Goal: Download file/media

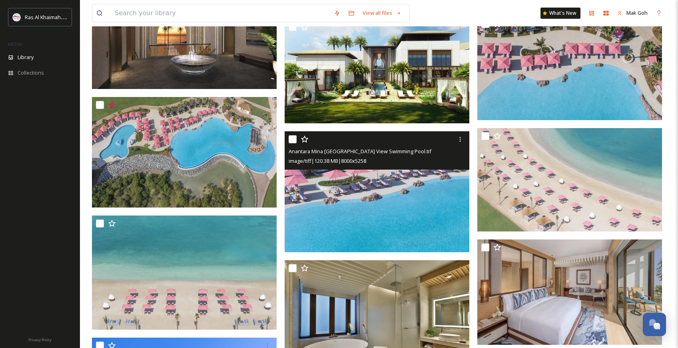
scroll to position [730, 0]
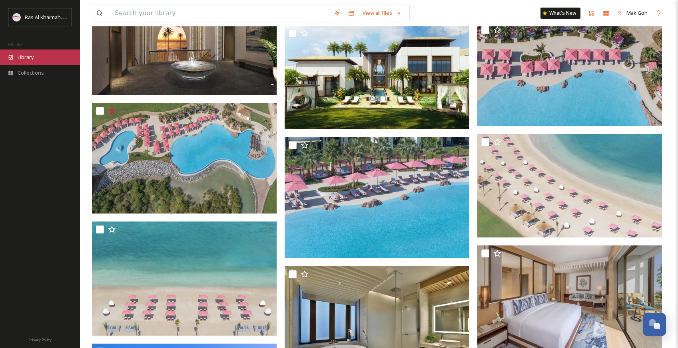
click at [37, 59] on div "Library" at bounding box center [40, 58] width 80 height 16
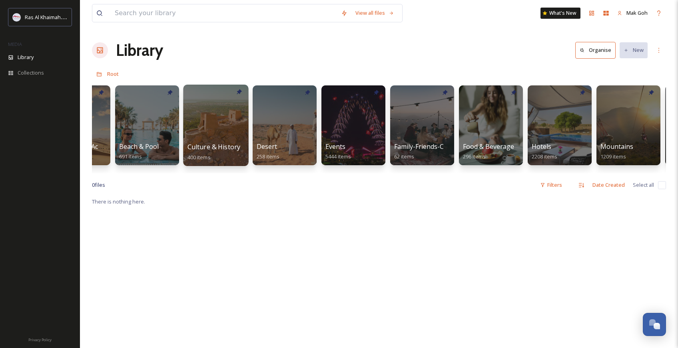
scroll to position [0, 50]
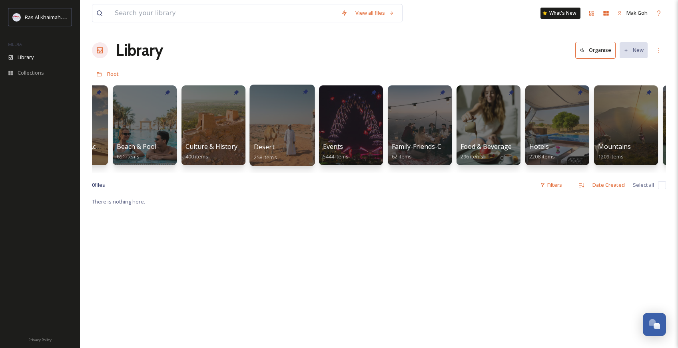
click at [293, 133] on div at bounding box center [281, 125] width 65 height 81
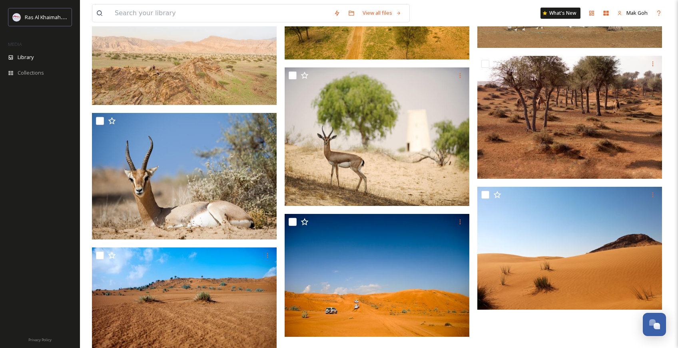
scroll to position [1900, 0]
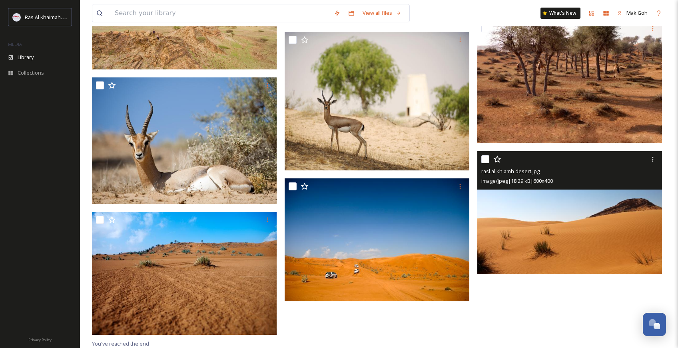
click at [548, 234] on img at bounding box center [569, 212] width 185 height 123
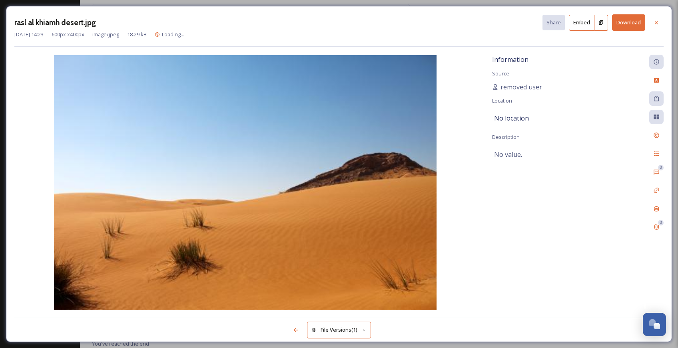
click at [633, 20] on button "Download" at bounding box center [628, 22] width 33 height 16
click at [656, 20] on icon at bounding box center [656, 23] width 6 height 6
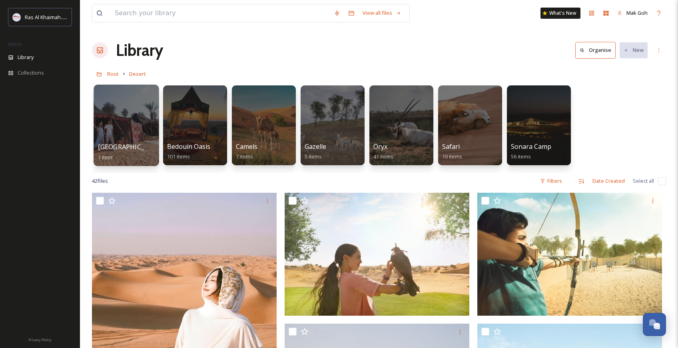
click at [139, 135] on div at bounding box center [125, 125] width 65 height 81
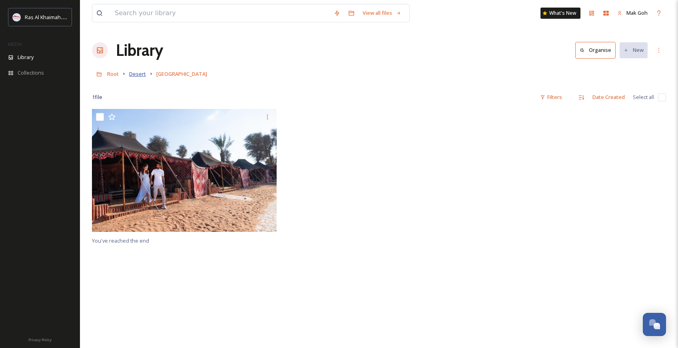
click at [136, 73] on span "Desert" at bounding box center [137, 73] width 17 height 7
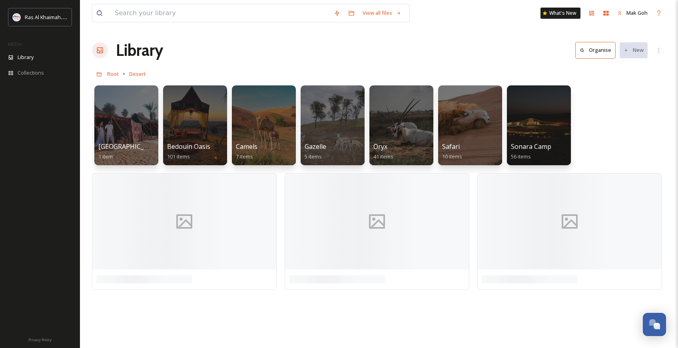
click at [207, 115] on div at bounding box center [195, 125] width 64 height 80
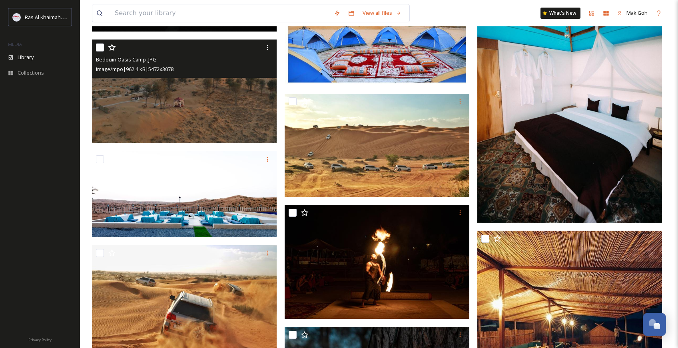
scroll to position [2721, 0]
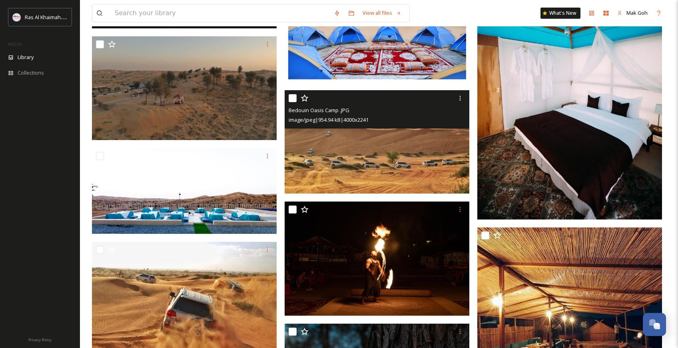
click at [360, 181] on img at bounding box center [376, 142] width 185 height 103
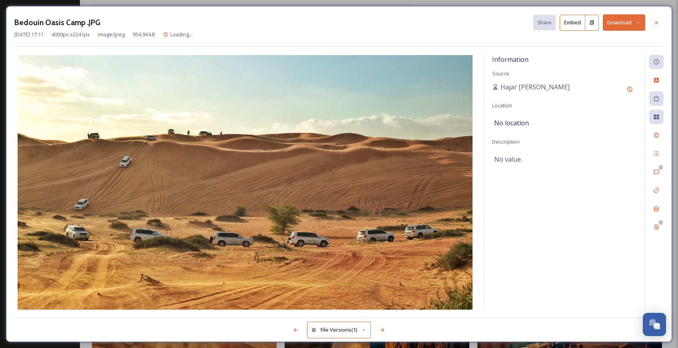
click at [630, 25] on button "Download" at bounding box center [623, 22] width 42 height 16
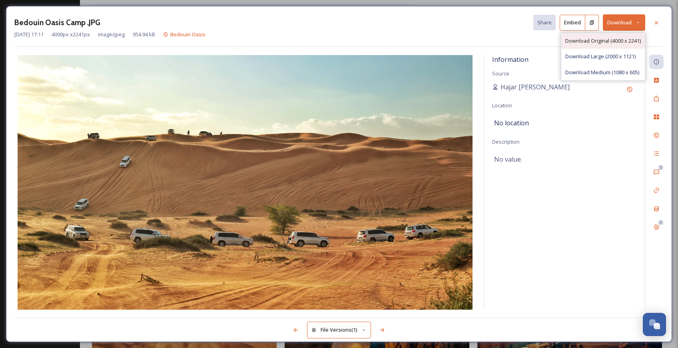
click at [620, 40] on span "Download Original (4000 x 2241)" at bounding box center [603, 41] width 76 height 8
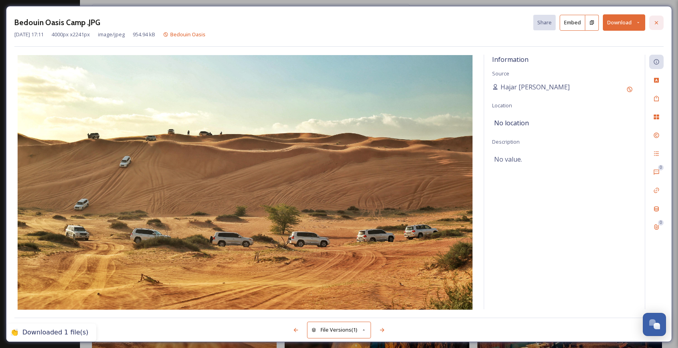
click at [656, 23] on icon at bounding box center [655, 22] width 3 height 3
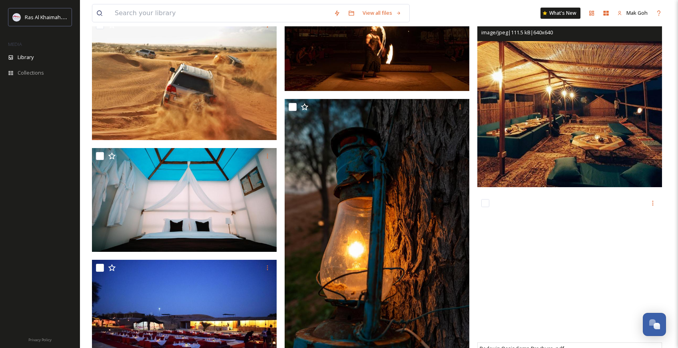
scroll to position [2946, 0]
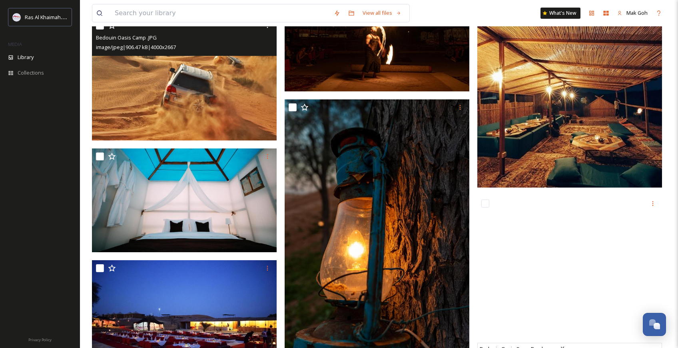
click at [233, 97] on img at bounding box center [184, 79] width 185 height 123
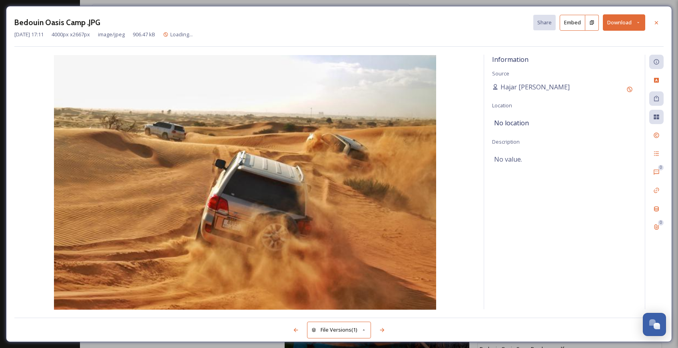
click at [626, 22] on button "Download" at bounding box center [623, 22] width 42 height 16
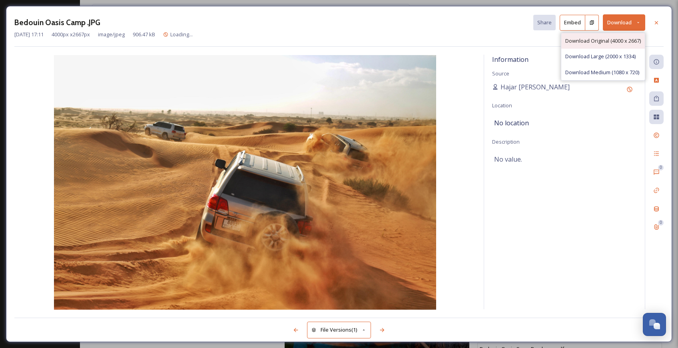
click at [623, 40] on span "Download Original (4000 x 2667)" at bounding box center [603, 41] width 76 height 8
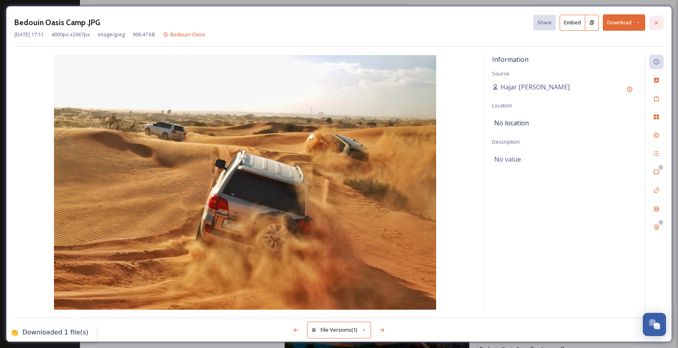
click at [654, 23] on icon at bounding box center [656, 23] width 6 height 6
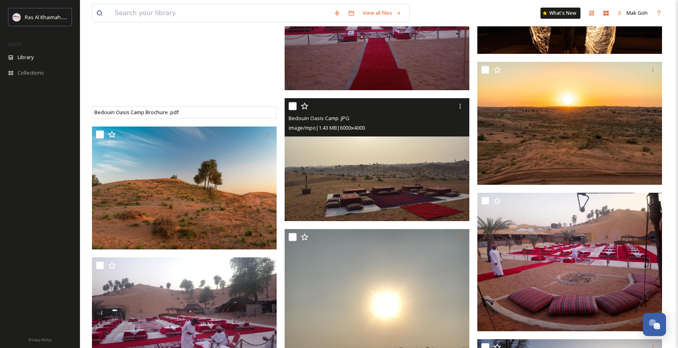
scroll to position [3381, 0]
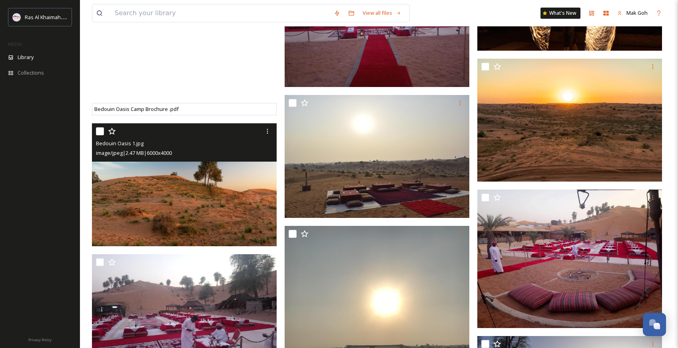
click at [238, 216] on img at bounding box center [184, 184] width 185 height 123
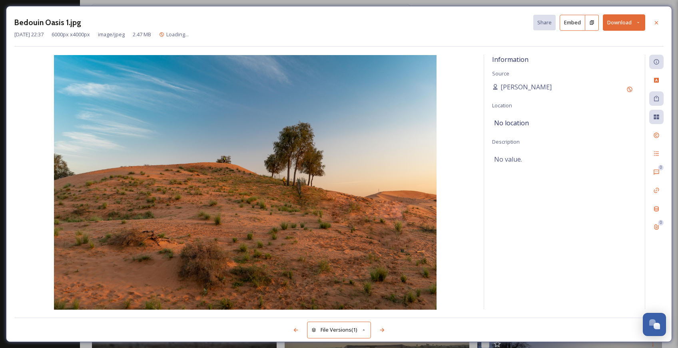
click at [622, 27] on button "Download" at bounding box center [623, 22] width 42 height 16
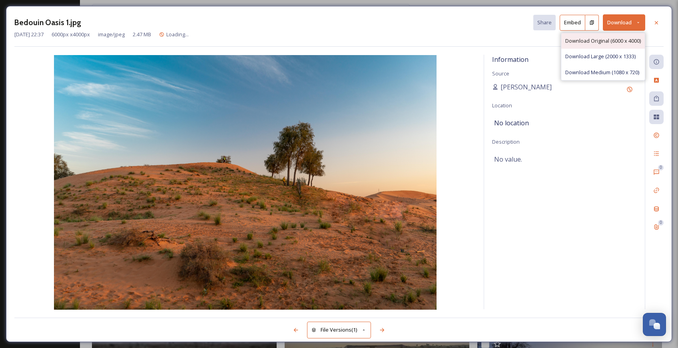
click at [619, 37] on span "Download Original (6000 x 4000)" at bounding box center [603, 41] width 76 height 8
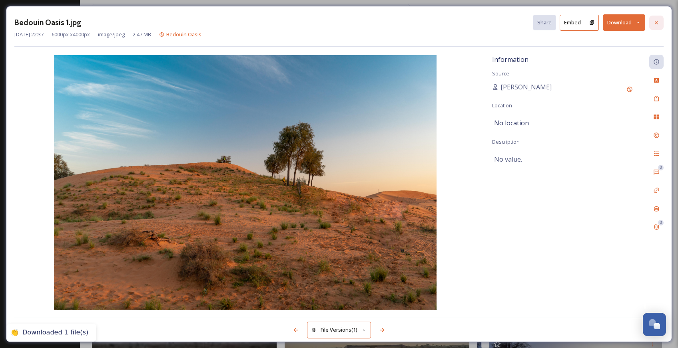
click at [656, 26] on div at bounding box center [656, 23] width 14 height 14
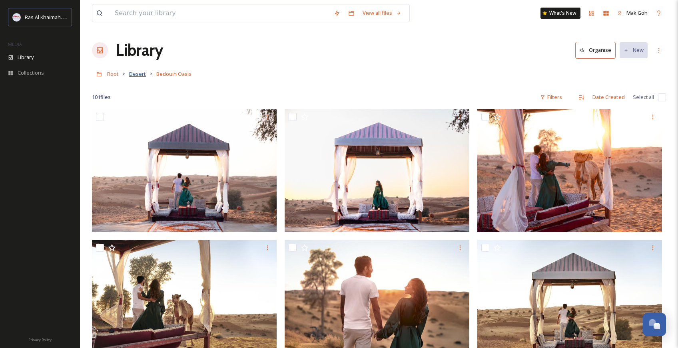
click at [143, 76] on span "Desert" at bounding box center [137, 73] width 17 height 7
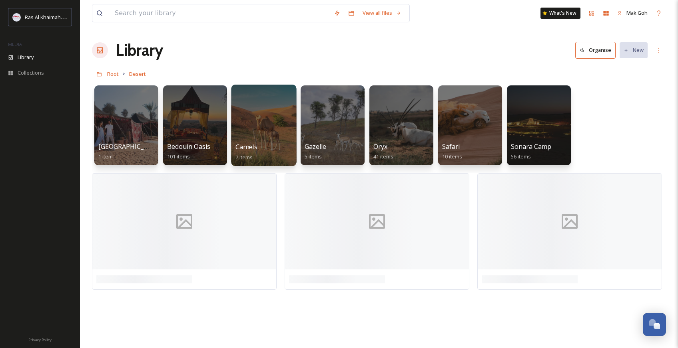
click at [272, 138] on div at bounding box center [263, 125] width 65 height 81
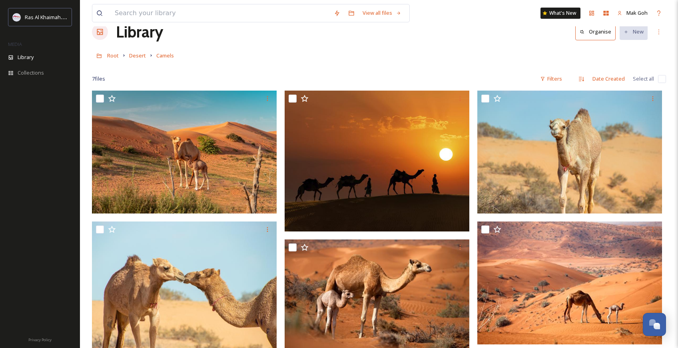
scroll to position [19, 0]
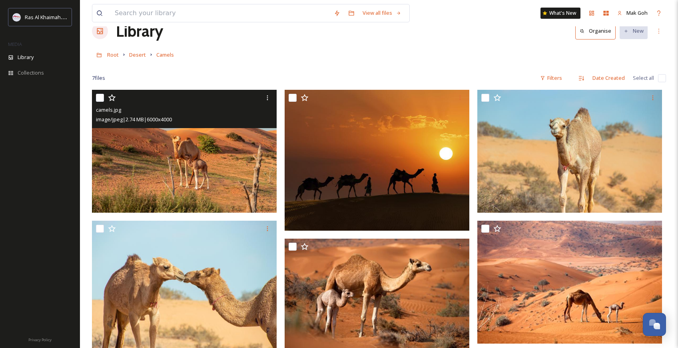
click at [244, 182] on img at bounding box center [184, 151] width 185 height 123
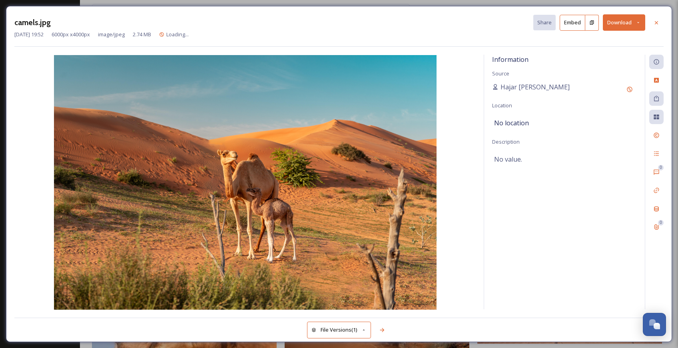
click at [626, 23] on button "Download" at bounding box center [623, 22] width 42 height 16
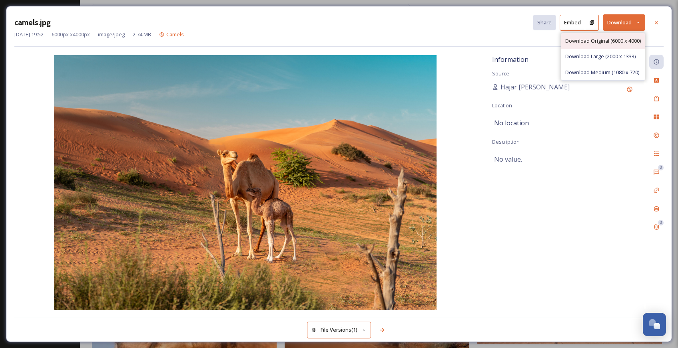
click at [615, 44] on span "Download Original (6000 x 4000)" at bounding box center [603, 41] width 76 height 8
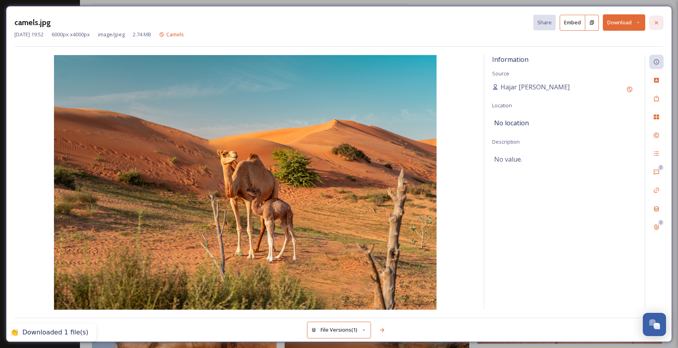
click at [657, 22] on icon at bounding box center [656, 23] width 6 height 6
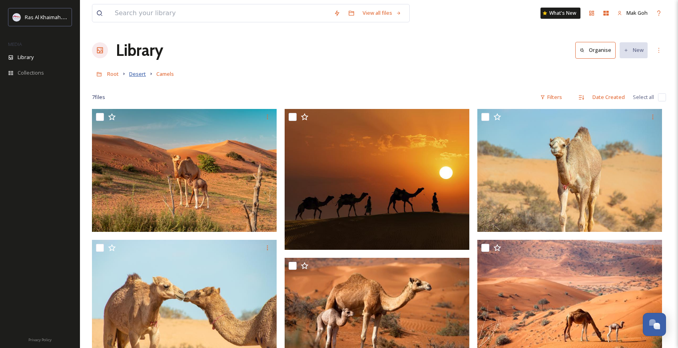
click at [138, 75] on span "Desert" at bounding box center [137, 73] width 17 height 7
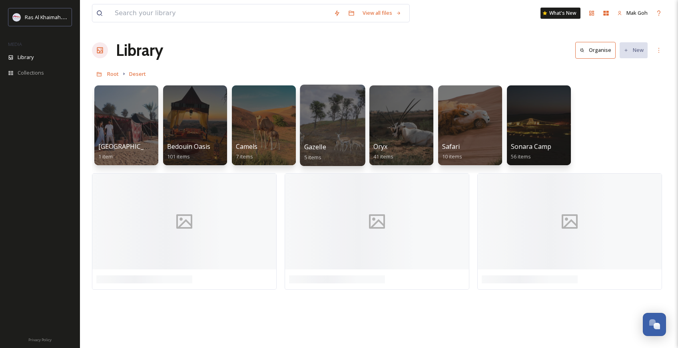
click at [334, 144] on div "Gazelle 5 items" at bounding box center [332, 152] width 57 height 20
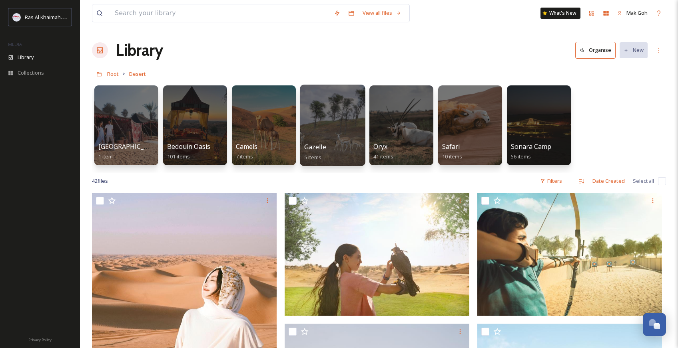
click at [346, 127] on div at bounding box center [332, 125] width 65 height 81
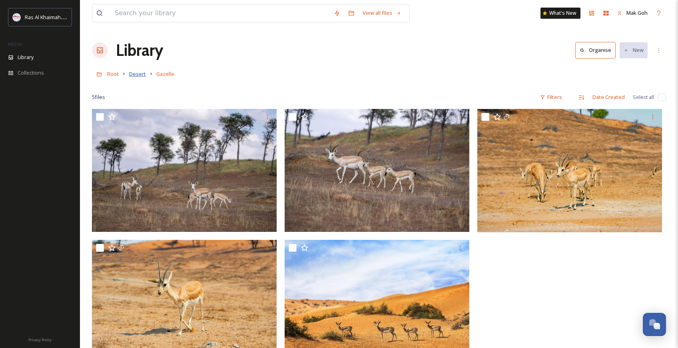
click at [138, 75] on span "Desert" at bounding box center [137, 73] width 17 height 7
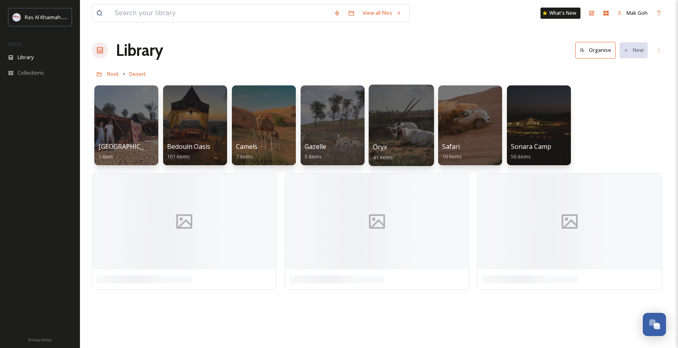
click at [413, 140] on div at bounding box center [400, 125] width 65 height 81
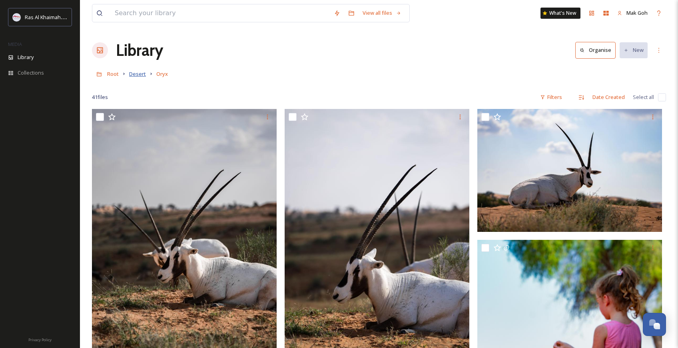
click at [144, 76] on span "Desert" at bounding box center [137, 73] width 17 height 7
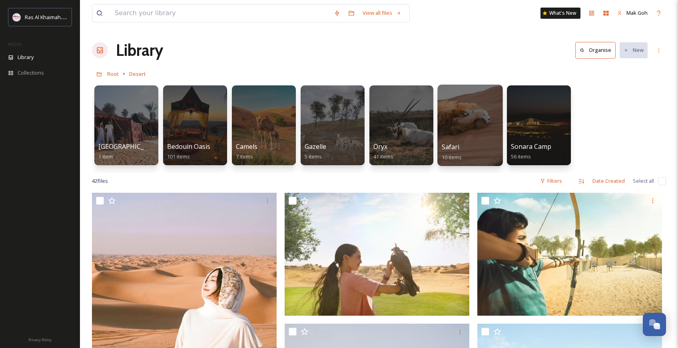
click at [482, 119] on div at bounding box center [469, 125] width 65 height 81
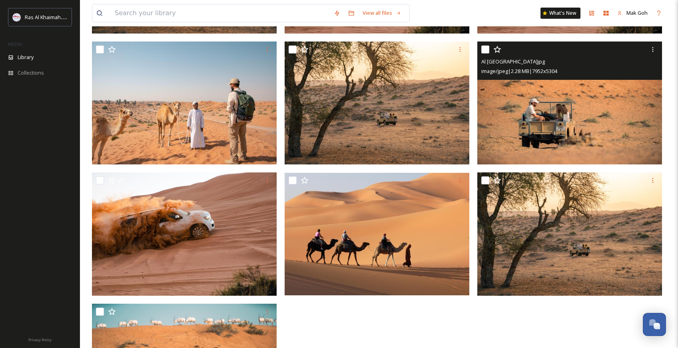
scroll to position [207, 0]
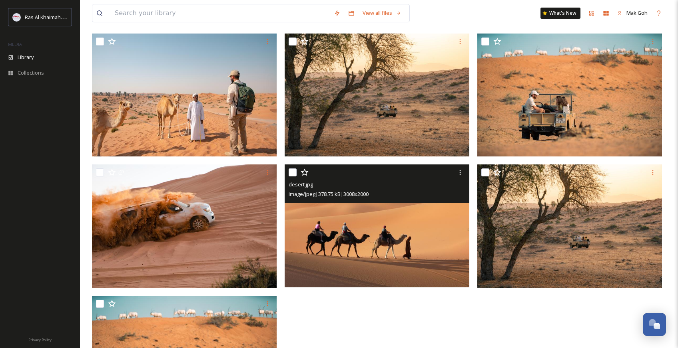
click at [416, 244] on img at bounding box center [376, 226] width 185 height 123
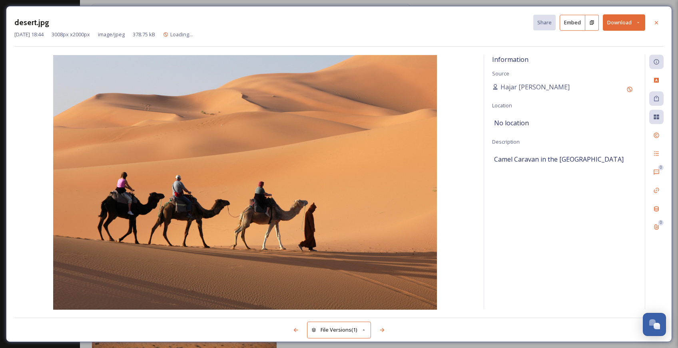
click at [618, 25] on button "Download" at bounding box center [623, 22] width 42 height 16
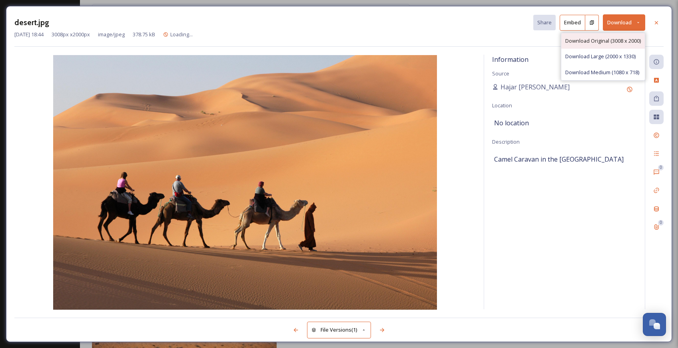
click at [614, 38] on span "Download Original (3008 x 2000)" at bounding box center [603, 41] width 76 height 8
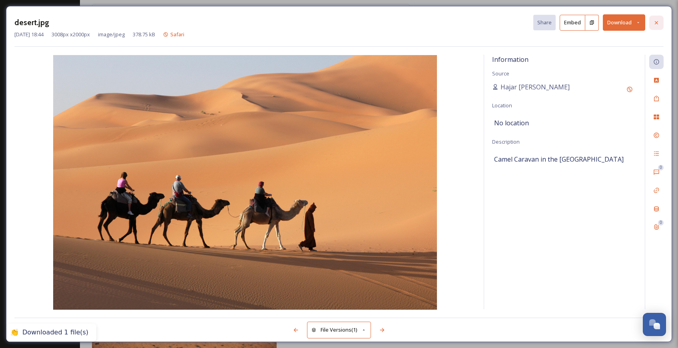
click at [658, 25] on icon at bounding box center [656, 23] width 6 height 6
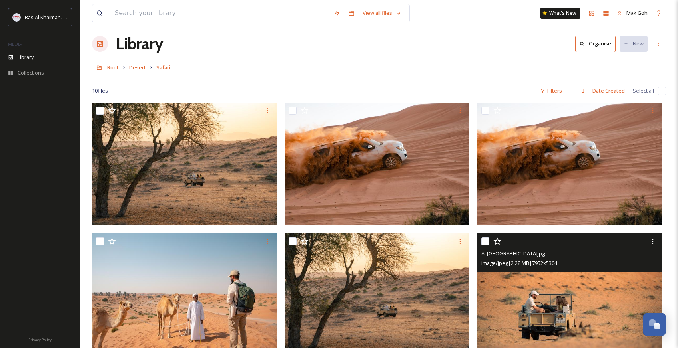
scroll to position [3, 0]
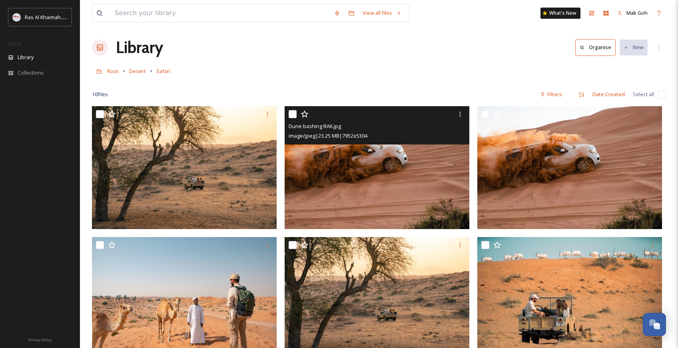
click at [368, 205] on img at bounding box center [376, 167] width 185 height 123
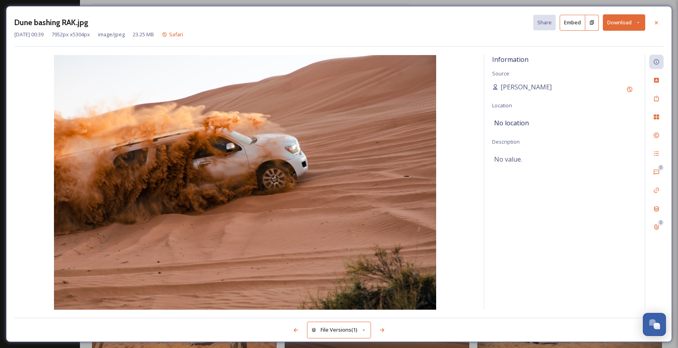
click at [628, 28] on button "Download" at bounding box center [623, 22] width 42 height 16
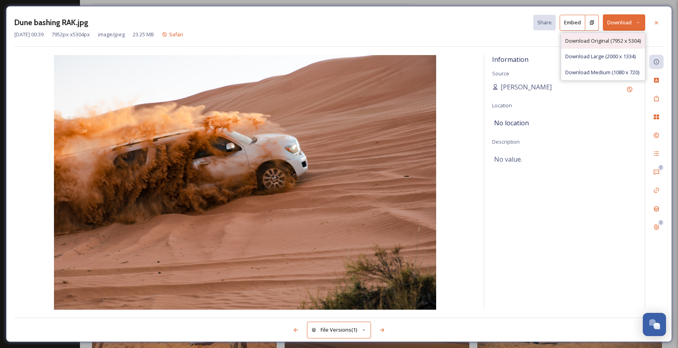
click at [624, 38] on span "Download Original (7952 x 5304)" at bounding box center [603, 41] width 76 height 8
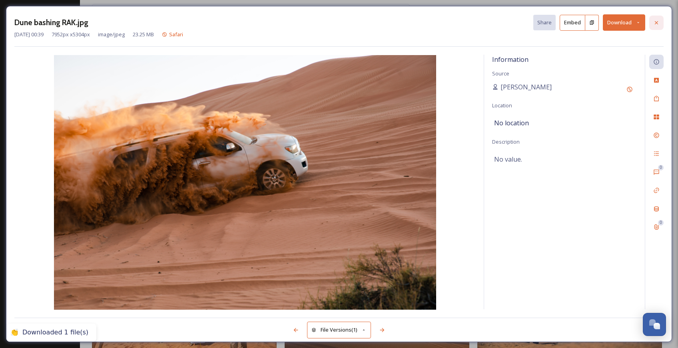
click at [660, 24] on div at bounding box center [656, 23] width 14 height 14
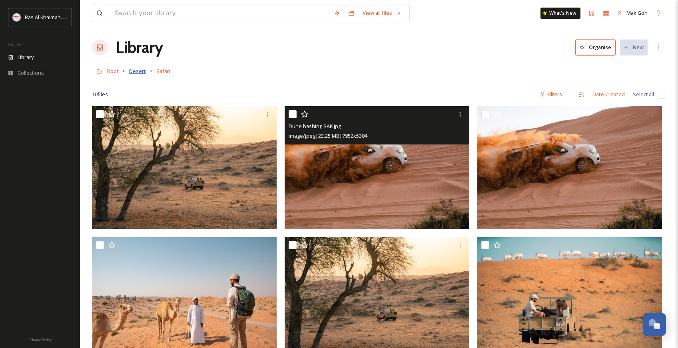
click at [142, 73] on span "Desert" at bounding box center [137, 71] width 17 height 7
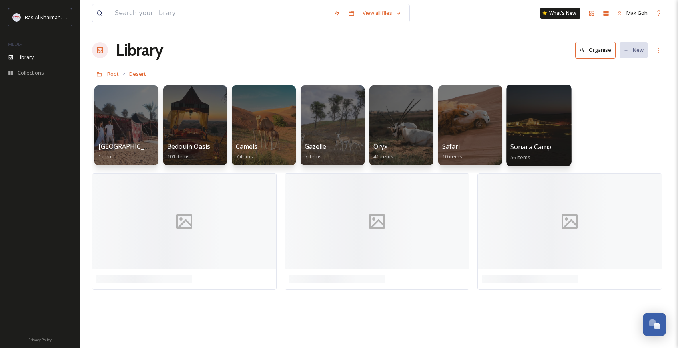
click at [520, 134] on div at bounding box center [538, 125] width 65 height 81
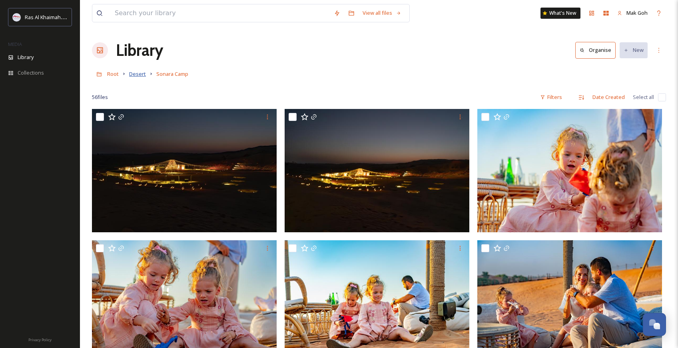
click at [142, 73] on span "Desert" at bounding box center [137, 73] width 17 height 7
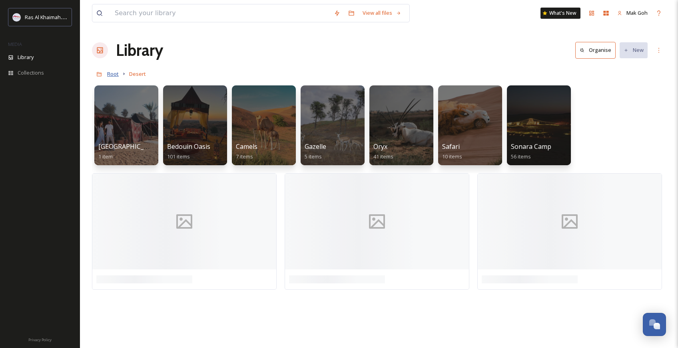
click at [118, 74] on span "Root" at bounding box center [113, 73] width 12 height 7
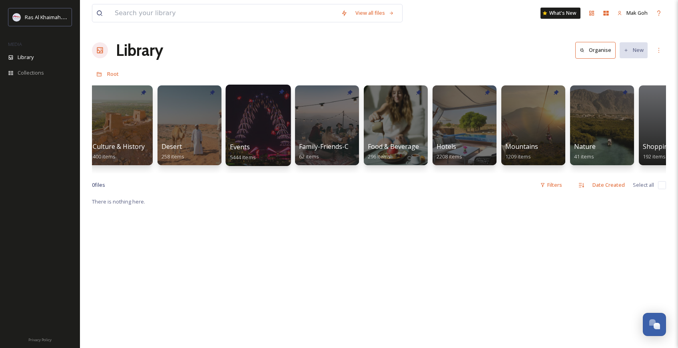
scroll to position [0, 151]
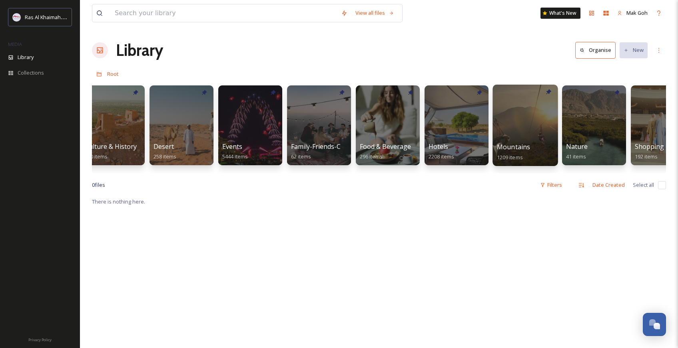
click at [509, 98] on div at bounding box center [524, 125] width 65 height 81
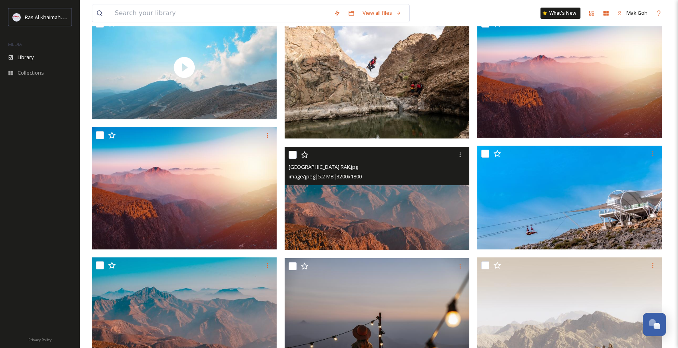
scroll to position [179, 0]
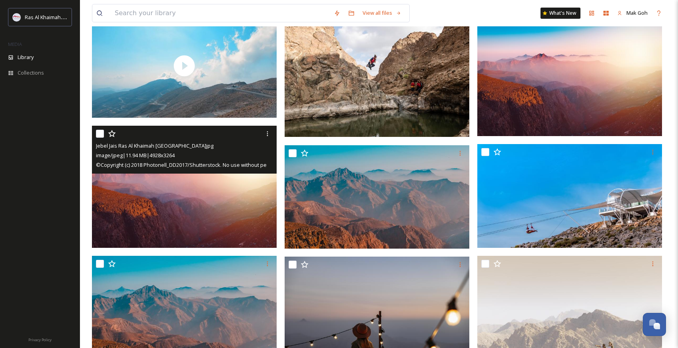
click at [246, 204] on img at bounding box center [184, 187] width 185 height 122
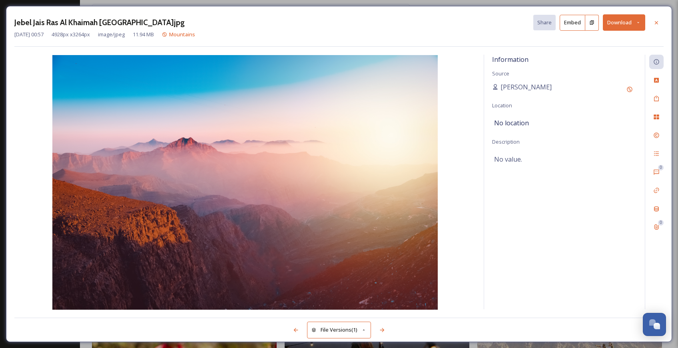
click at [619, 24] on button "Download" at bounding box center [623, 22] width 42 height 16
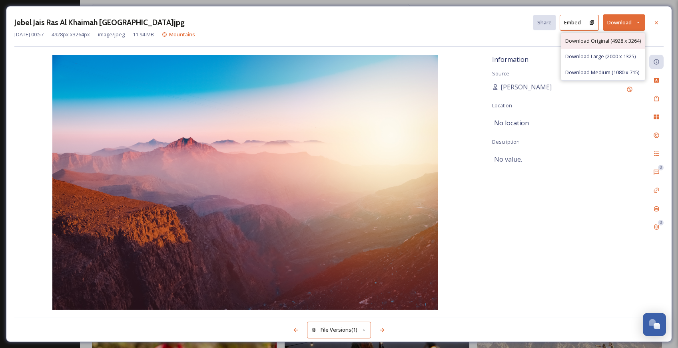
click at [611, 37] on span "Download Original (4928 x 3264)" at bounding box center [603, 41] width 76 height 8
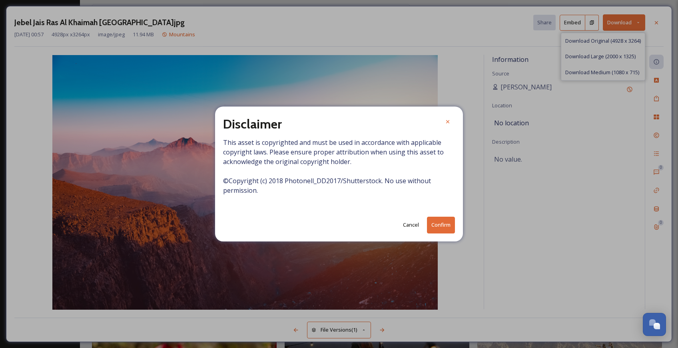
click at [437, 225] on button "Confirm" at bounding box center [441, 225] width 28 height 16
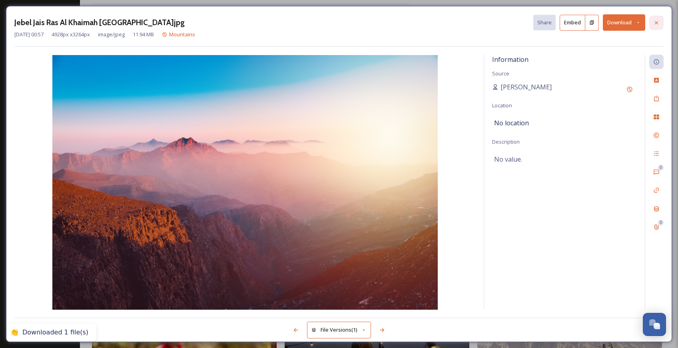
click at [660, 23] on div at bounding box center [656, 23] width 14 height 14
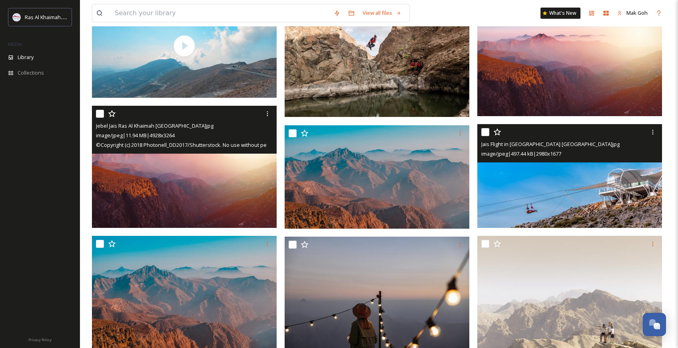
scroll to position [203, 0]
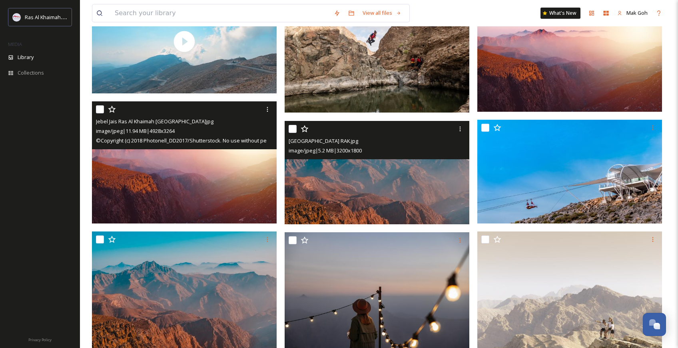
click at [442, 198] on img at bounding box center [376, 173] width 185 height 104
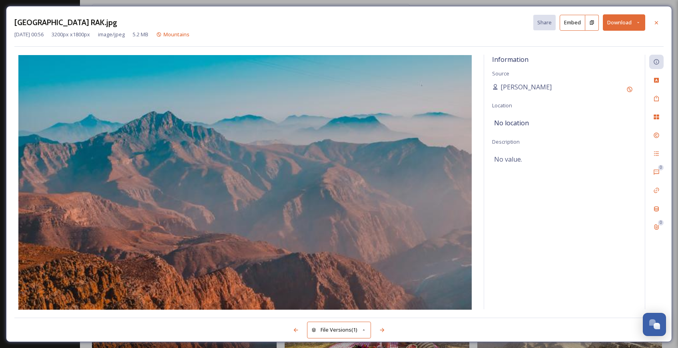
click at [624, 24] on button "Download" at bounding box center [623, 22] width 42 height 16
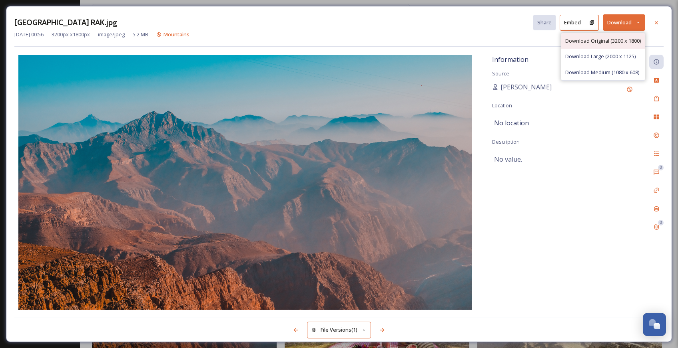
click at [620, 39] on span "Download Original (3200 x 1800)" at bounding box center [603, 41] width 76 height 8
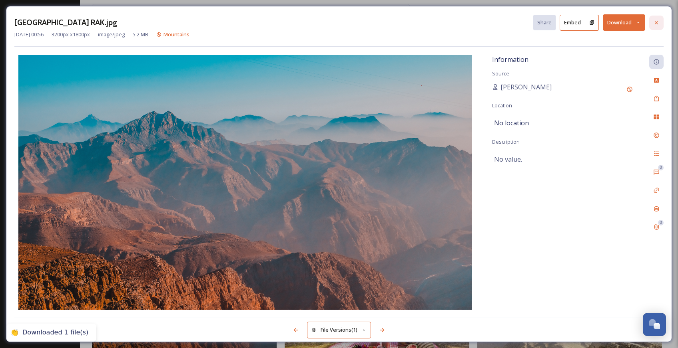
click at [656, 20] on icon at bounding box center [656, 23] width 6 height 6
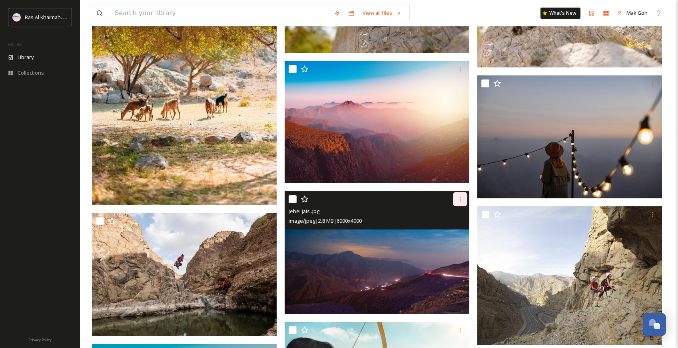
scroll to position [1055, 0]
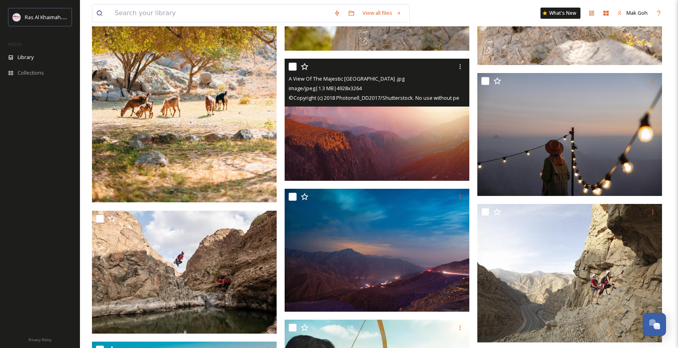
click at [430, 160] on img at bounding box center [376, 120] width 185 height 122
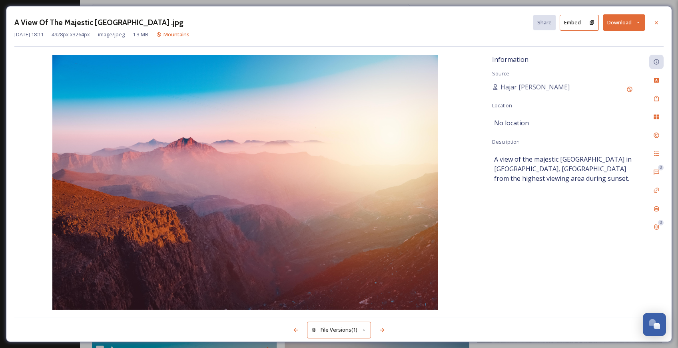
click at [630, 25] on button "Download" at bounding box center [623, 22] width 42 height 16
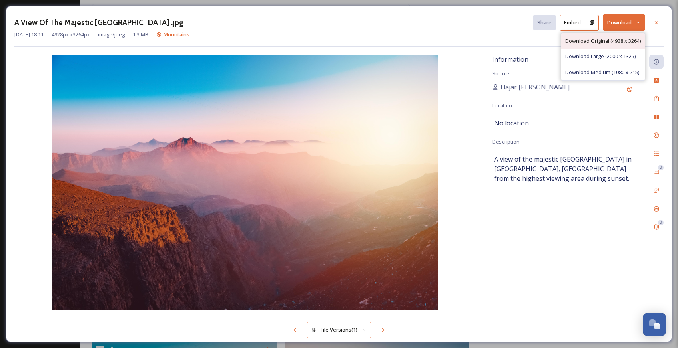
click at [615, 44] on span "Download Original (4928 x 3264)" at bounding box center [603, 41] width 76 height 8
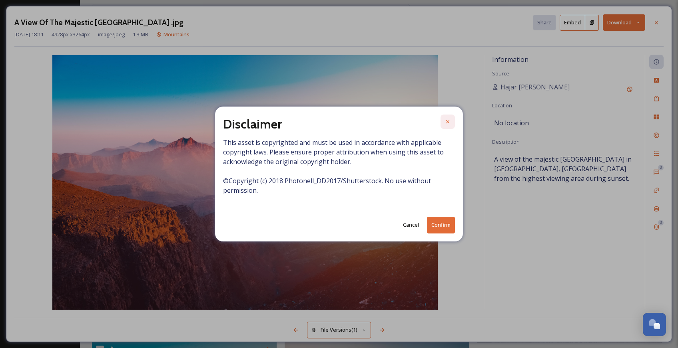
click at [447, 123] on icon at bounding box center [447, 122] width 6 height 6
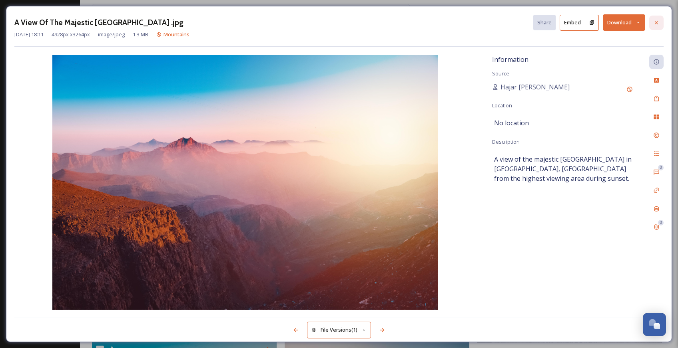
click at [659, 24] on div at bounding box center [656, 23] width 14 height 14
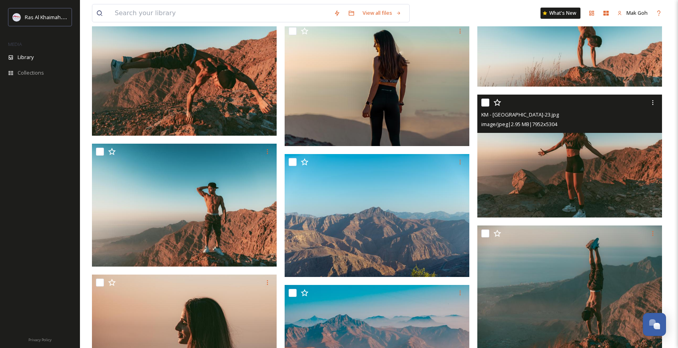
scroll to position [5210, 0]
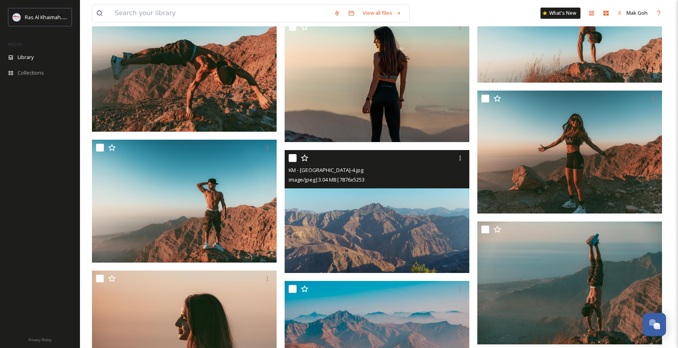
click at [410, 228] on img at bounding box center [376, 211] width 185 height 123
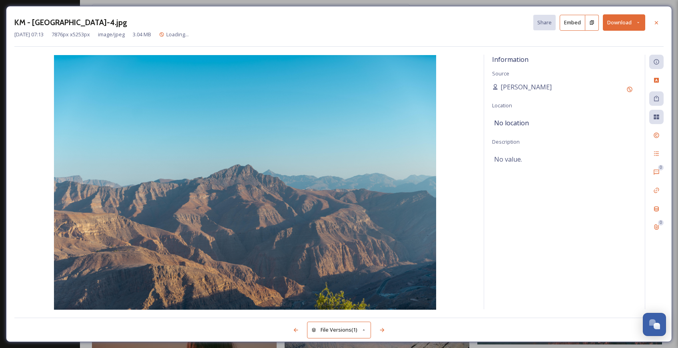
click at [626, 22] on button "Download" at bounding box center [623, 22] width 42 height 16
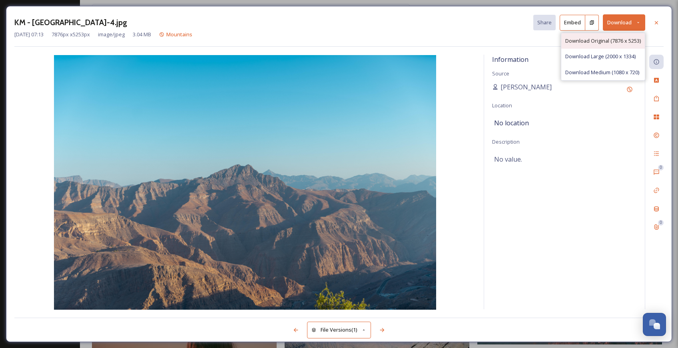
click at [613, 43] on span "Download Original (7876 x 5253)" at bounding box center [603, 41] width 76 height 8
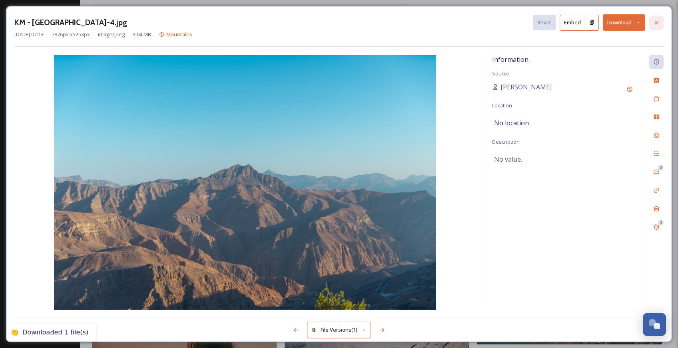
click at [657, 23] on icon at bounding box center [655, 22] width 3 height 3
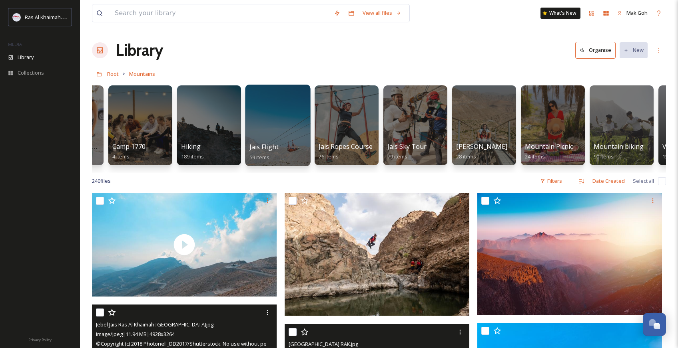
scroll to position [0, 182]
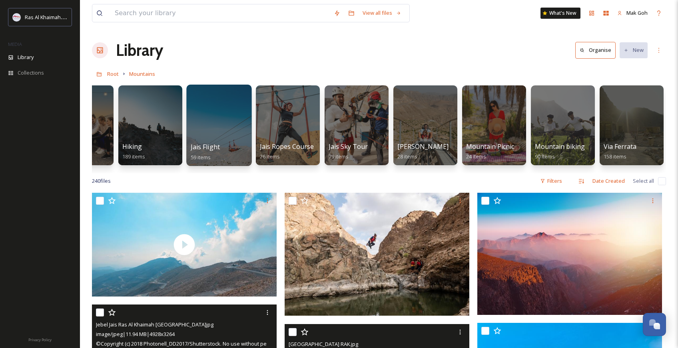
click at [220, 123] on div at bounding box center [218, 125] width 65 height 81
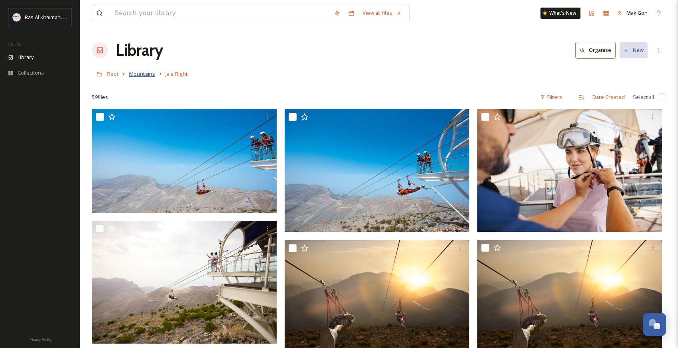
click at [149, 75] on span "Mountains" at bounding box center [142, 73] width 26 height 7
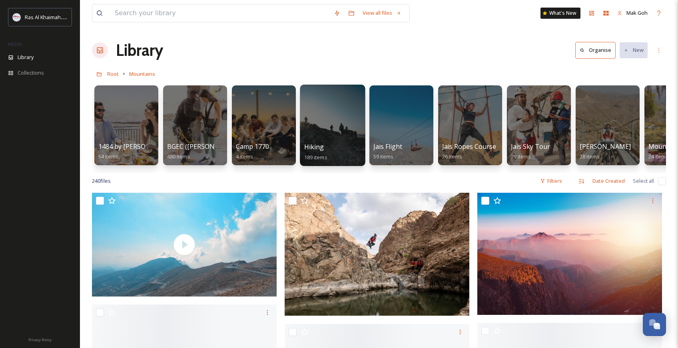
click at [325, 137] on div at bounding box center [332, 125] width 65 height 81
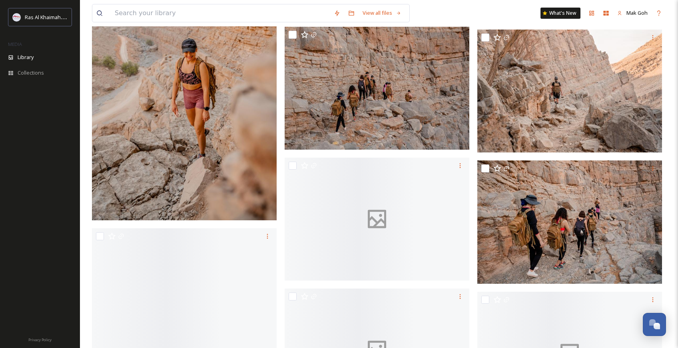
scroll to position [5815, 0]
